Goal: Navigation & Orientation: Find specific page/section

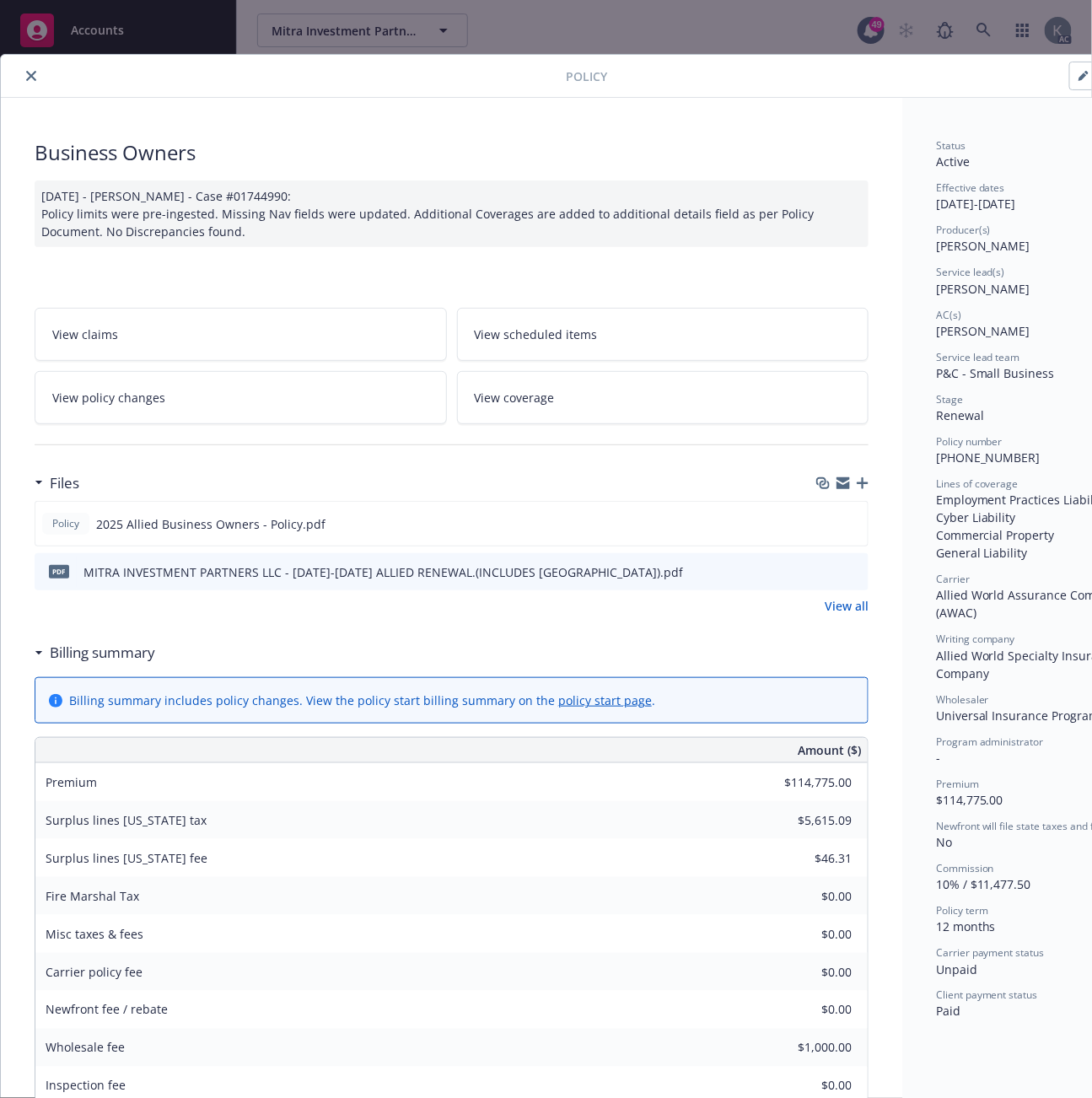
scroll to position [51, 0]
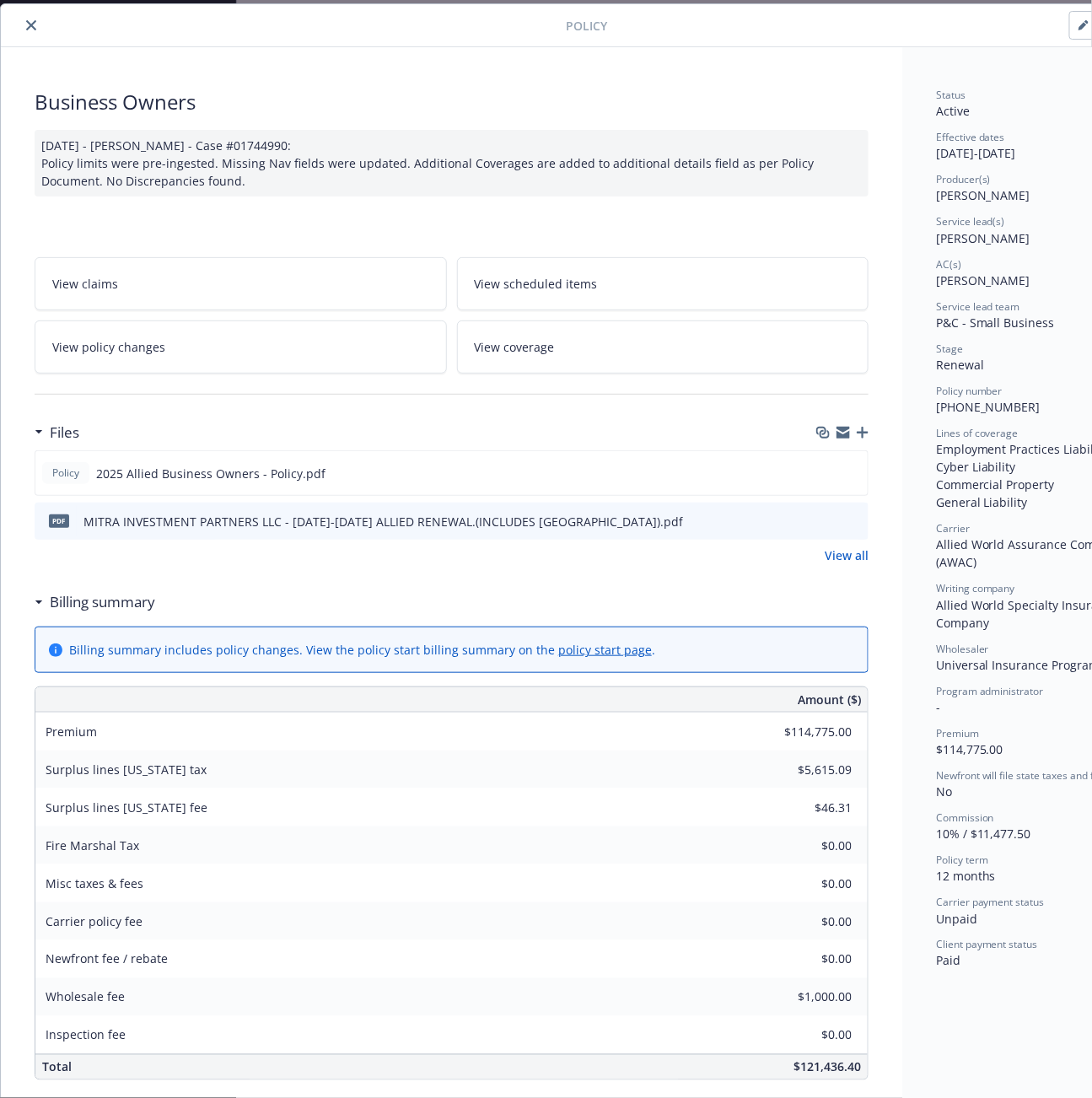
click at [28, 23] on icon "close" at bounding box center [31, 25] width 10 height 10
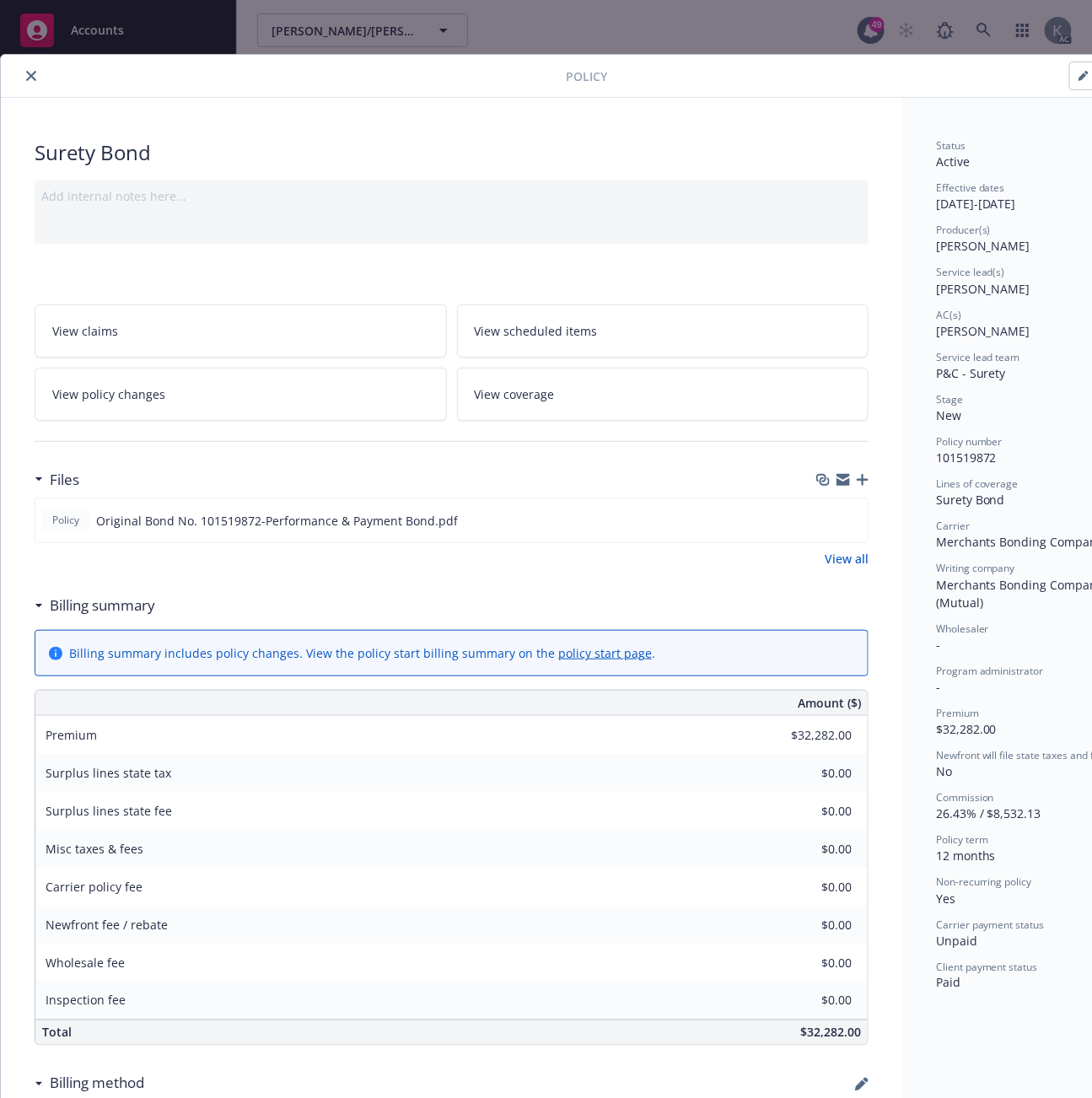
scroll to position [94, 0]
